Goal: Transaction & Acquisition: Purchase product/service

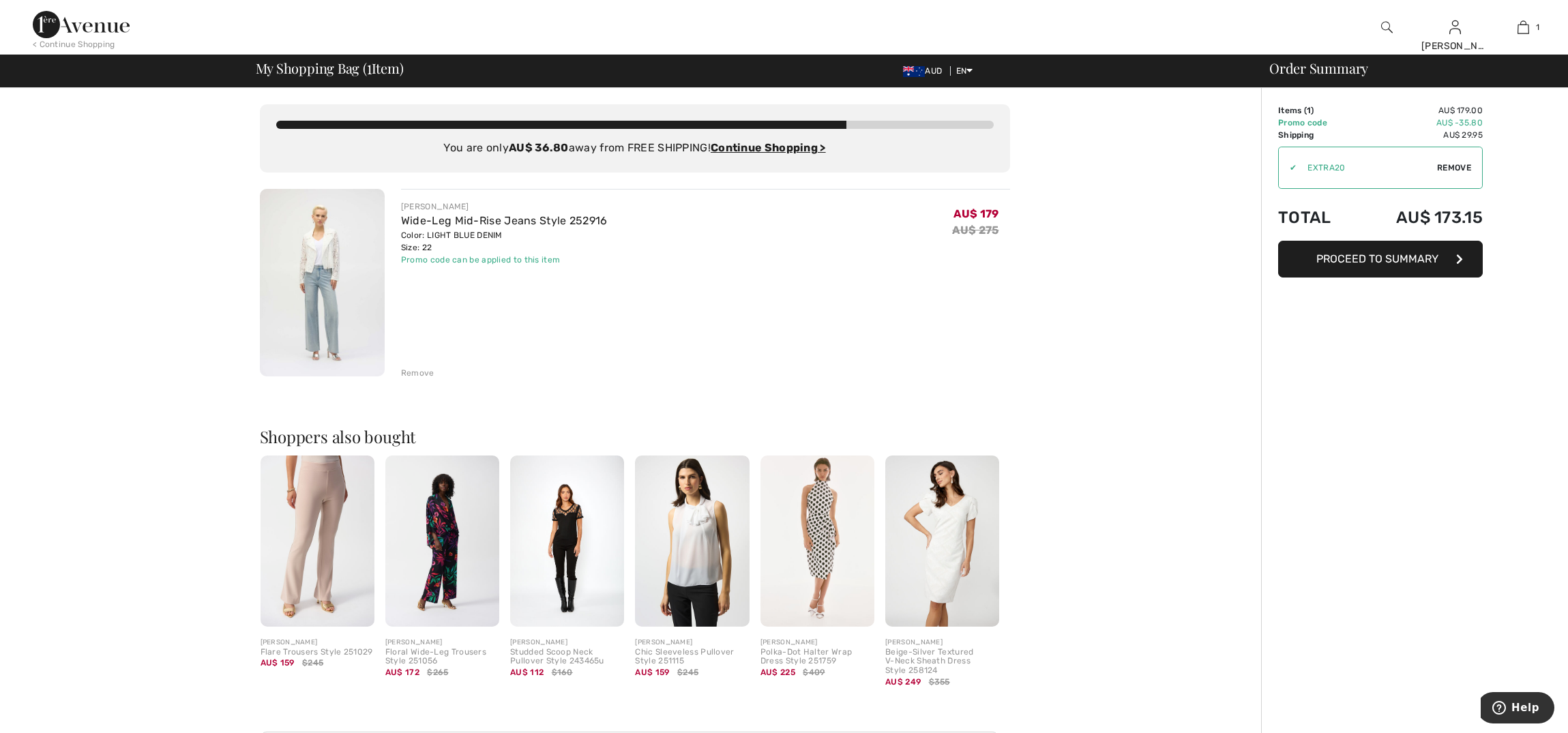
click at [1461, 166] on span "Remove" at bounding box center [1453, 167] width 34 height 12
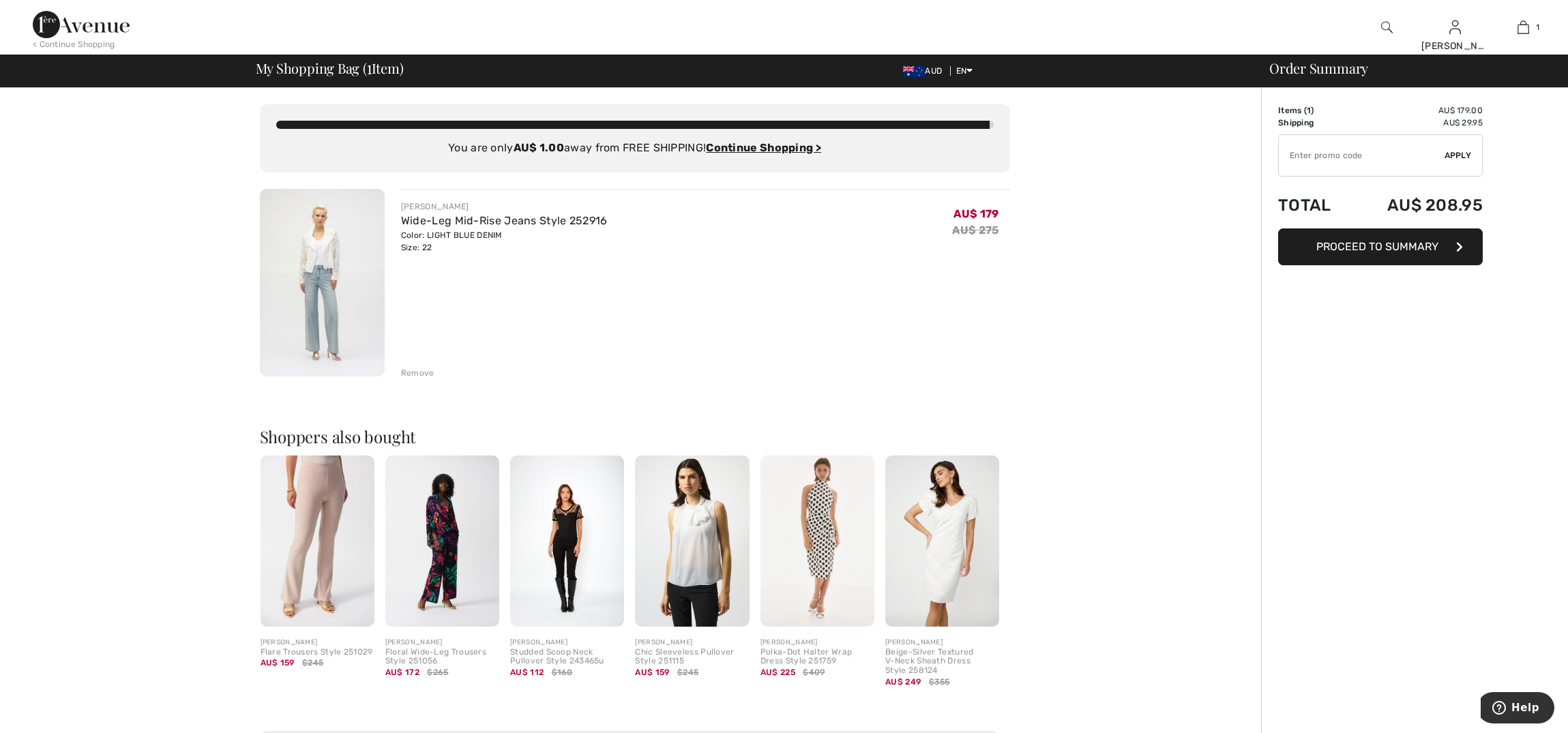
click at [1327, 154] on input "TEXT" at bounding box center [1362, 155] width 166 height 41
click at [1450, 148] on div "✔ Apply Remove" at bounding box center [1381, 155] width 205 height 43
click at [1461, 156] on span "Apply" at bounding box center [1458, 155] width 27 height 12
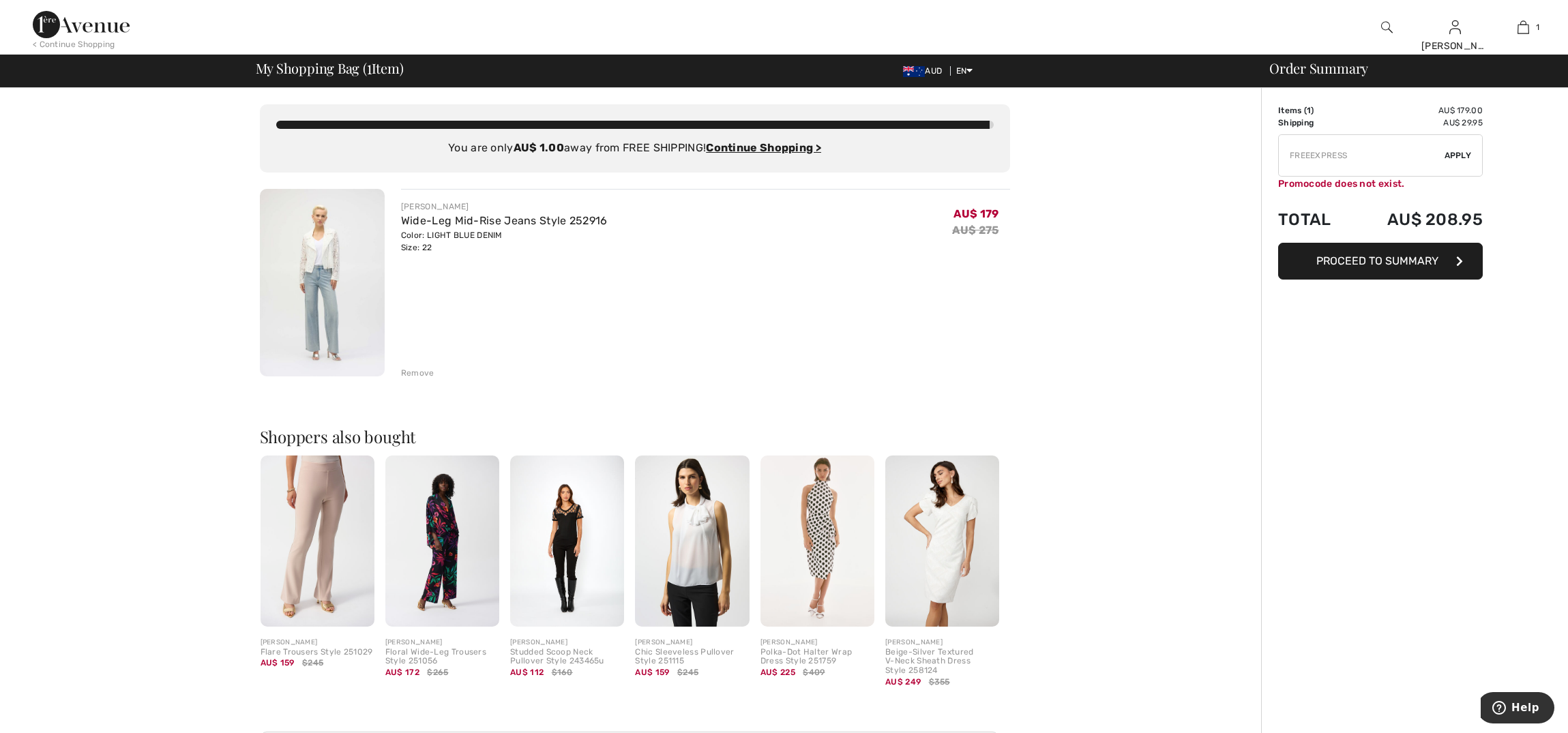
click at [1382, 156] on input "TEXT" at bounding box center [1362, 155] width 166 height 41
type input "F"
click at [1329, 152] on input "TEXT" at bounding box center [1362, 155] width 166 height 41
paste input "8HAVHXFK6E"
click at [1397, 154] on input "TEXT" at bounding box center [1362, 155] width 166 height 41
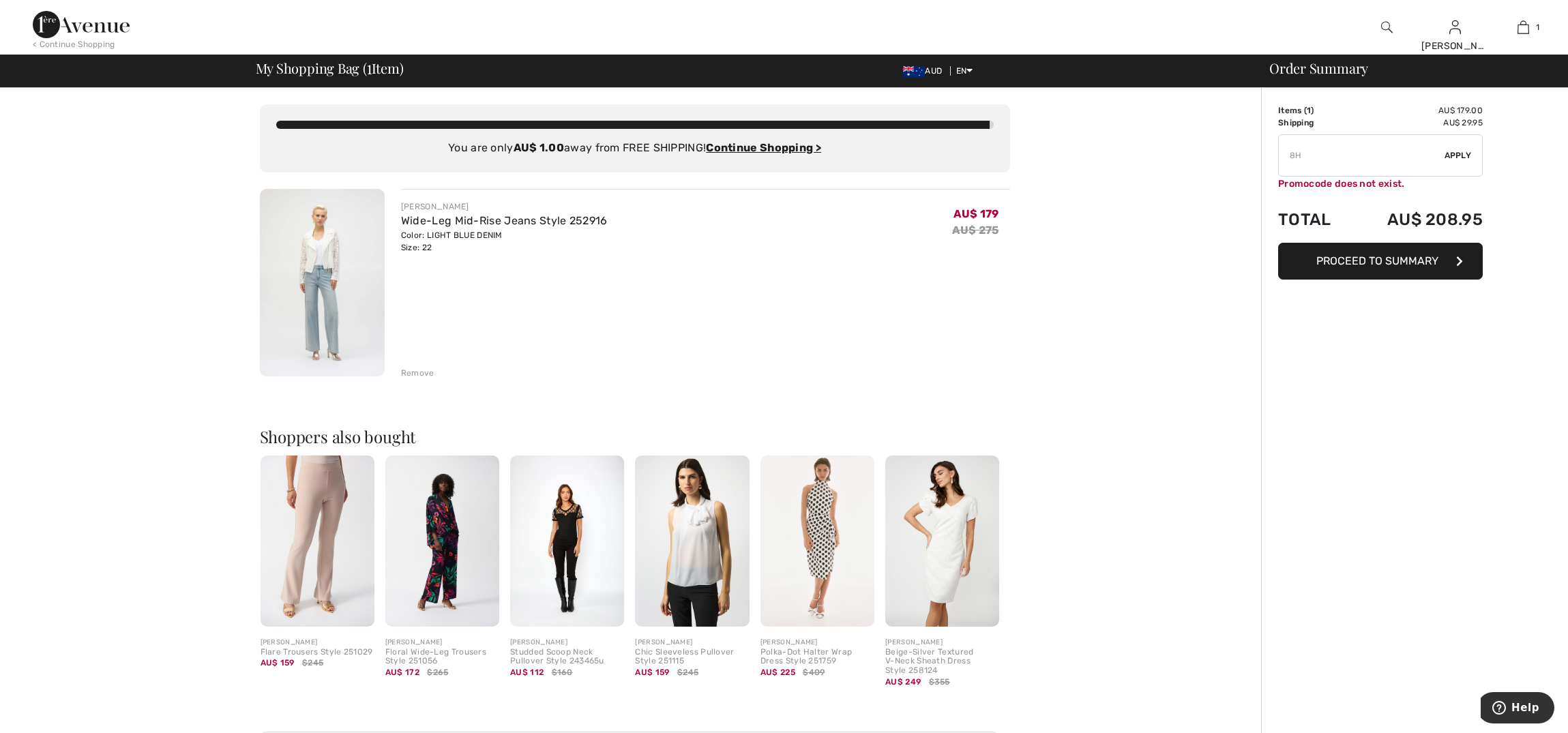
type input "8"
click at [1357, 154] on input "TEXT" at bounding box center [1362, 155] width 166 height 41
paste input "FREEEXPRRESS"
click at [1461, 158] on span "Apply" at bounding box center [1458, 155] width 27 height 12
click at [1376, 157] on input "TEXT" at bounding box center [1362, 155] width 166 height 41
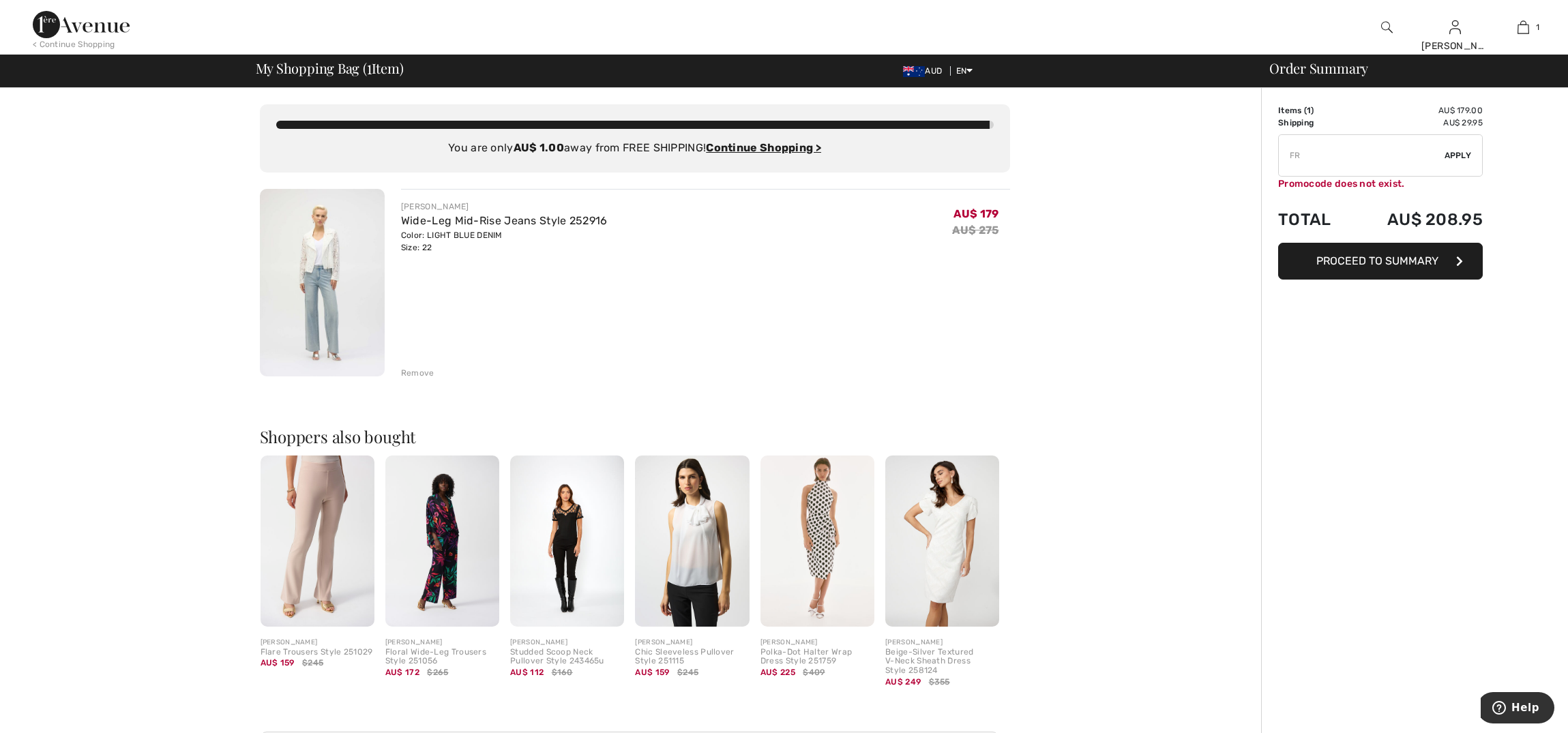
type input "F"
type input "EXTRA20"
click at [1450, 150] on span "Apply" at bounding box center [1458, 155] width 27 height 12
